Goal: Check status

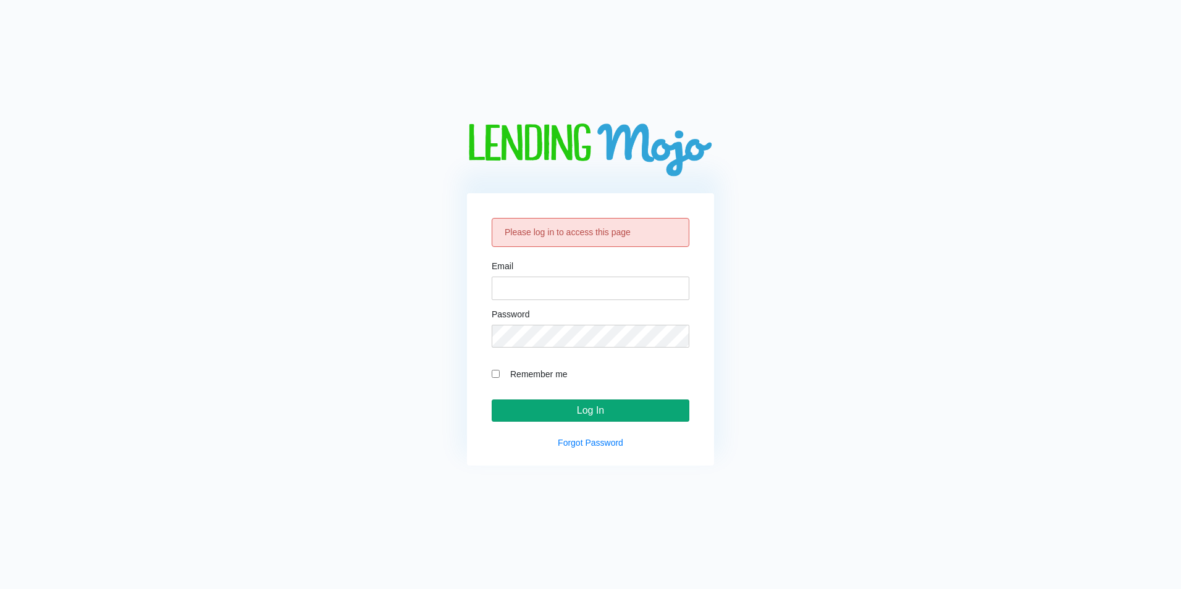
type input "[EMAIL_ADDRESS][DOMAIN_NAME]"
click at [601, 413] on input "Log In" at bounding box center [591, 411] width 198 height 22
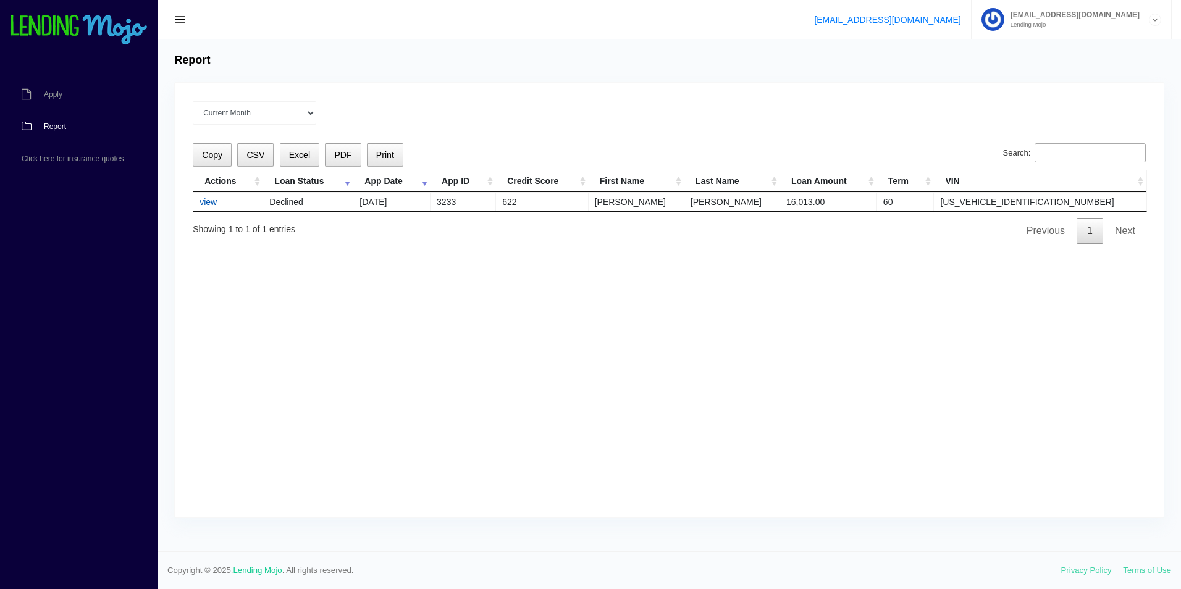
click at [209, 201] on link "view" at bounding box center [208, 202] width 17 height 10
